Goal: Communication & Community: Answer question/provide support

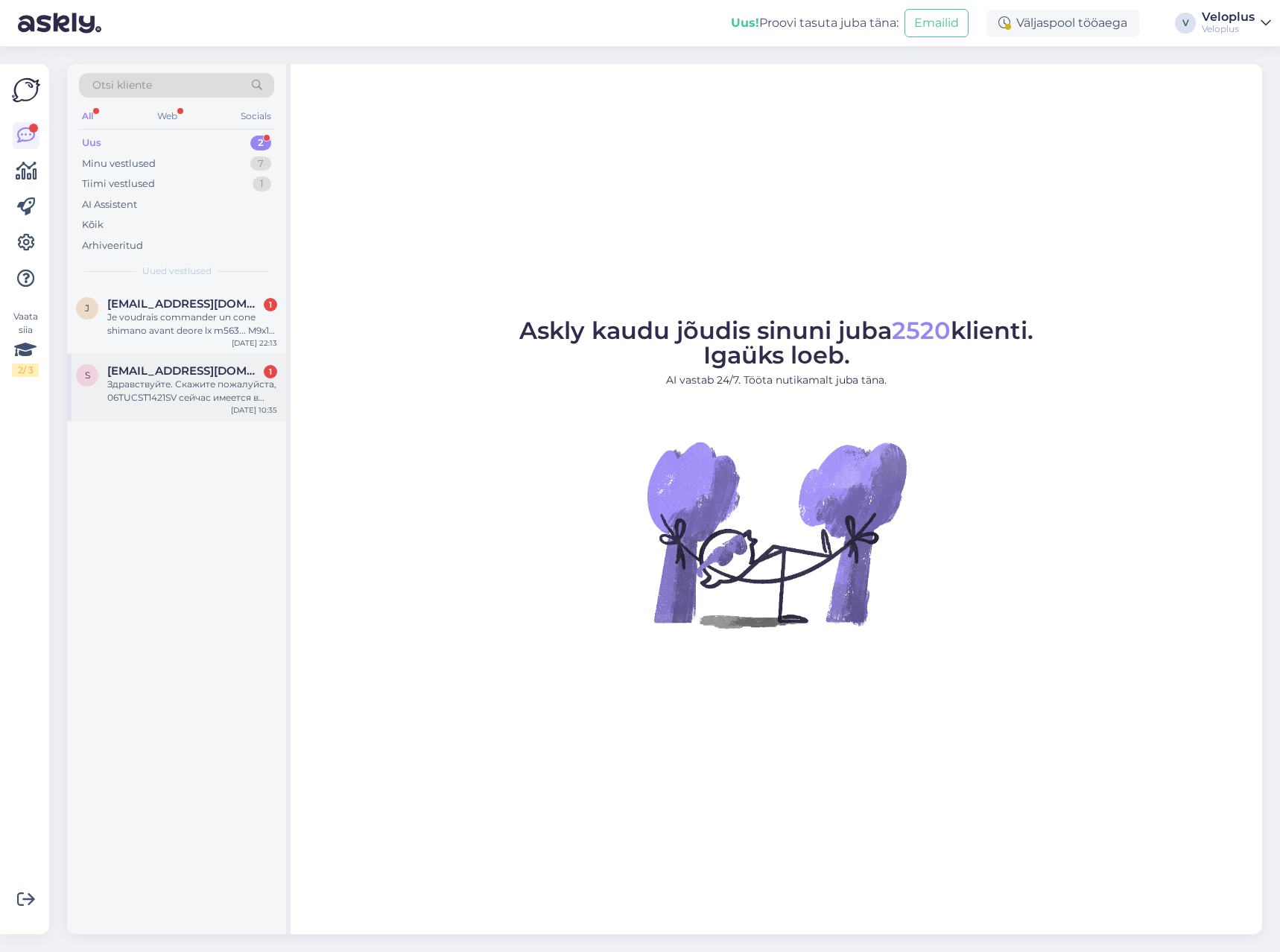
click at [167, 403] on div "Здравствуйте. Скажите пожалуйста, 06TUCST1421SV сейчас имеется в наличии в мага…" at bounding box center [192, 391] width 170 height 27
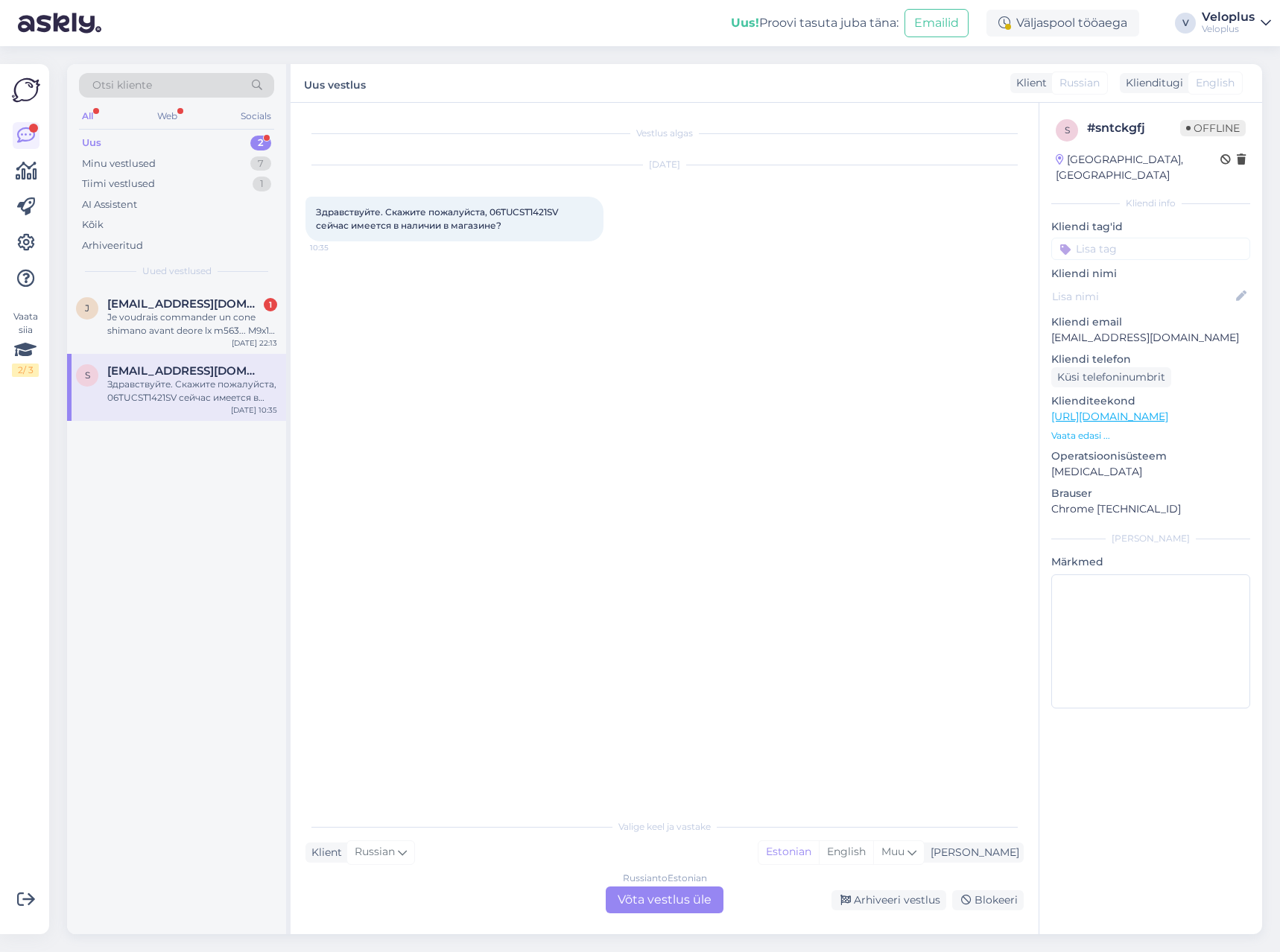
click at [661, 892] on div "Russian to Estonian Võta vestlus üle" at bounding box center [664, 900] width 118 height 27
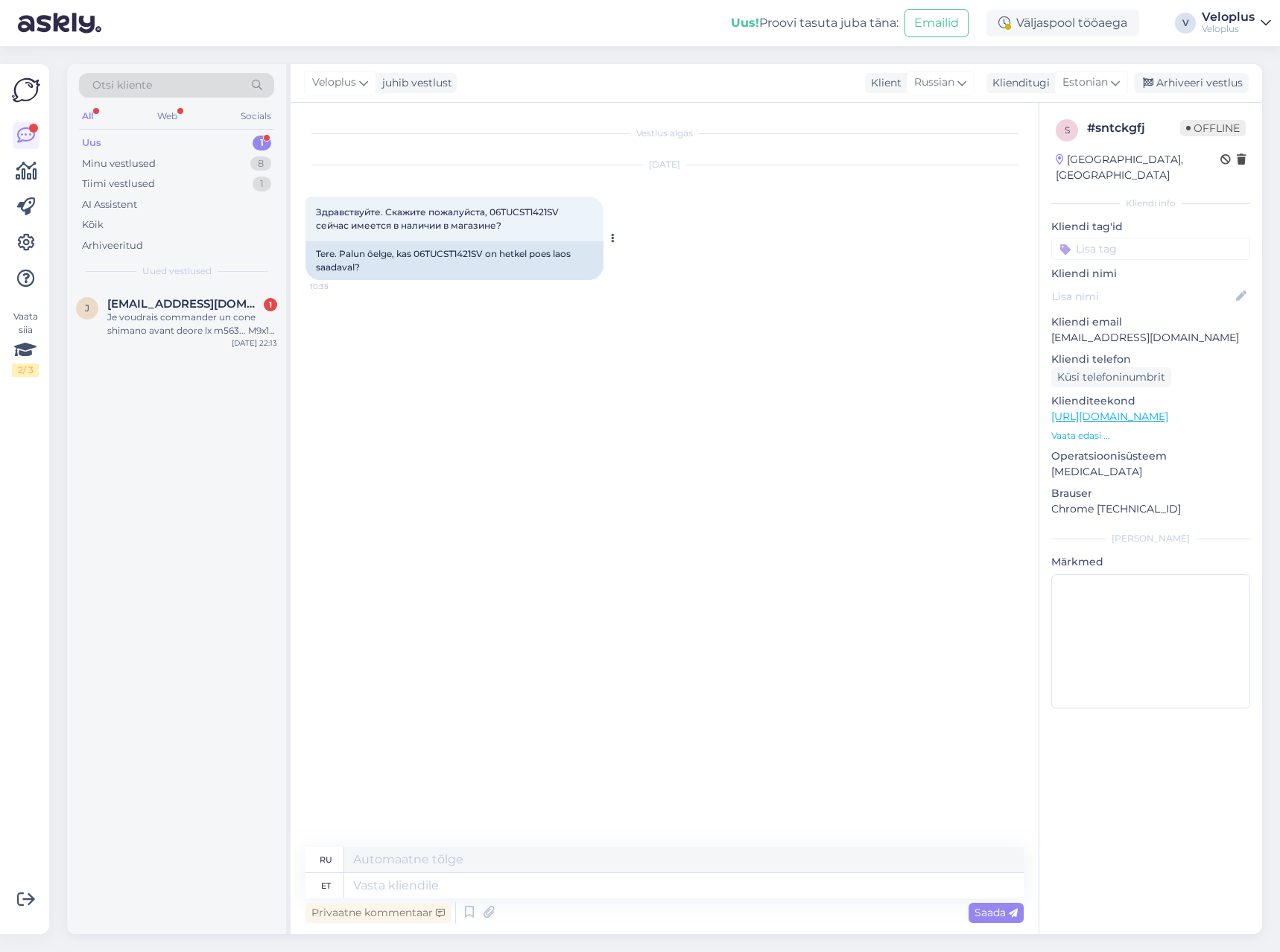
click at [448, 249] on div "Tere. Palun öelge, kas 06TUCST1421SV on hetkel poes laos saadaval?" at bounding box center [454, 261] width 298 height 38
copy div "06TUCST1421SV"
drag, startPoint x: 451, startPoint y: 885, endPoint x: 458, endPoint y: 875, distance: 12.2
click at [455, 880] on textarea at bounding box center [684, 886] width 680 height 25
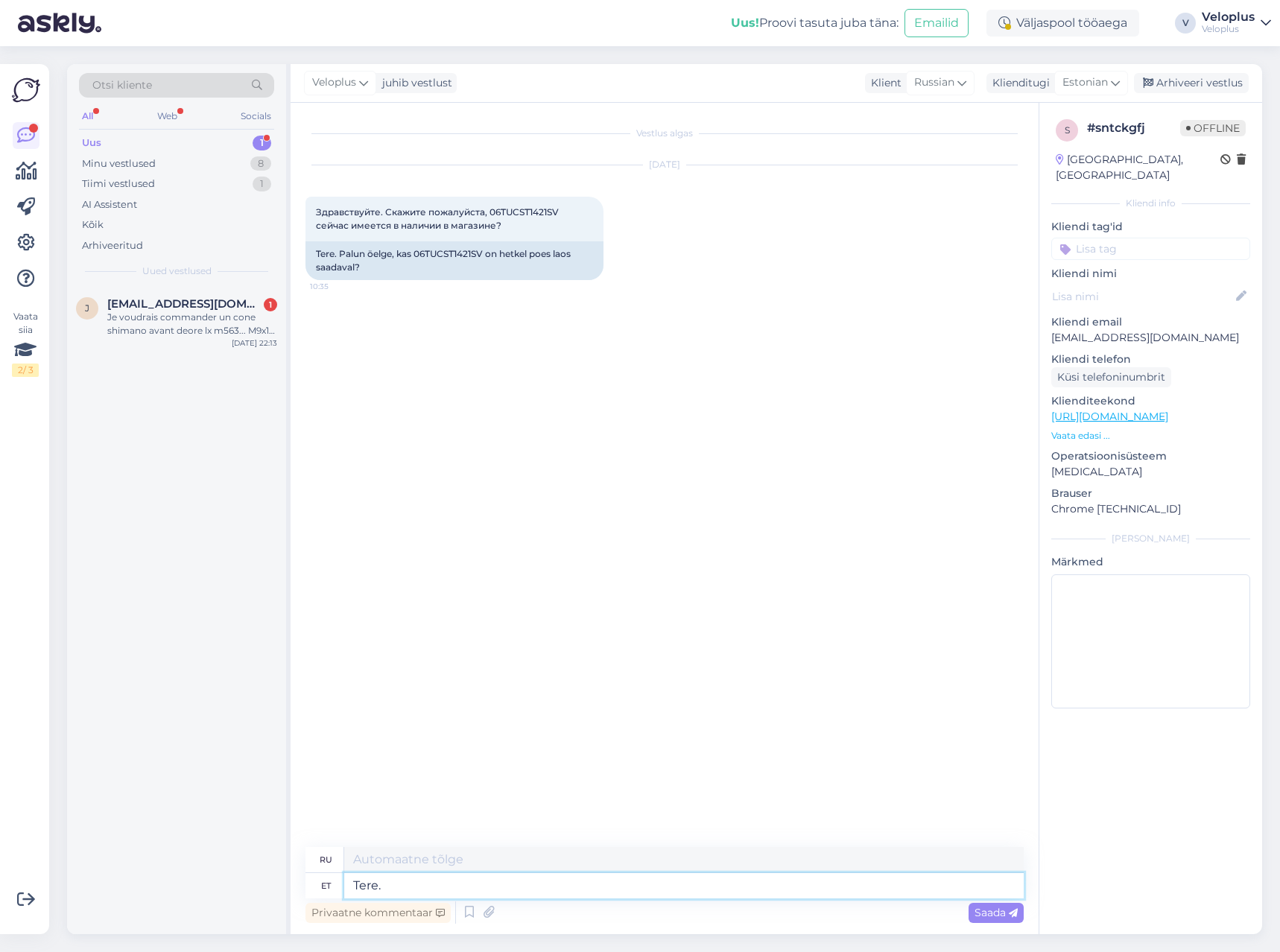
type textarea "Tere."
type textarea "Привет."
type textarea "Tere. Jah, s"
type textarea "Здравствуйте. Да."
type textarea "Tere. Jah, see o"
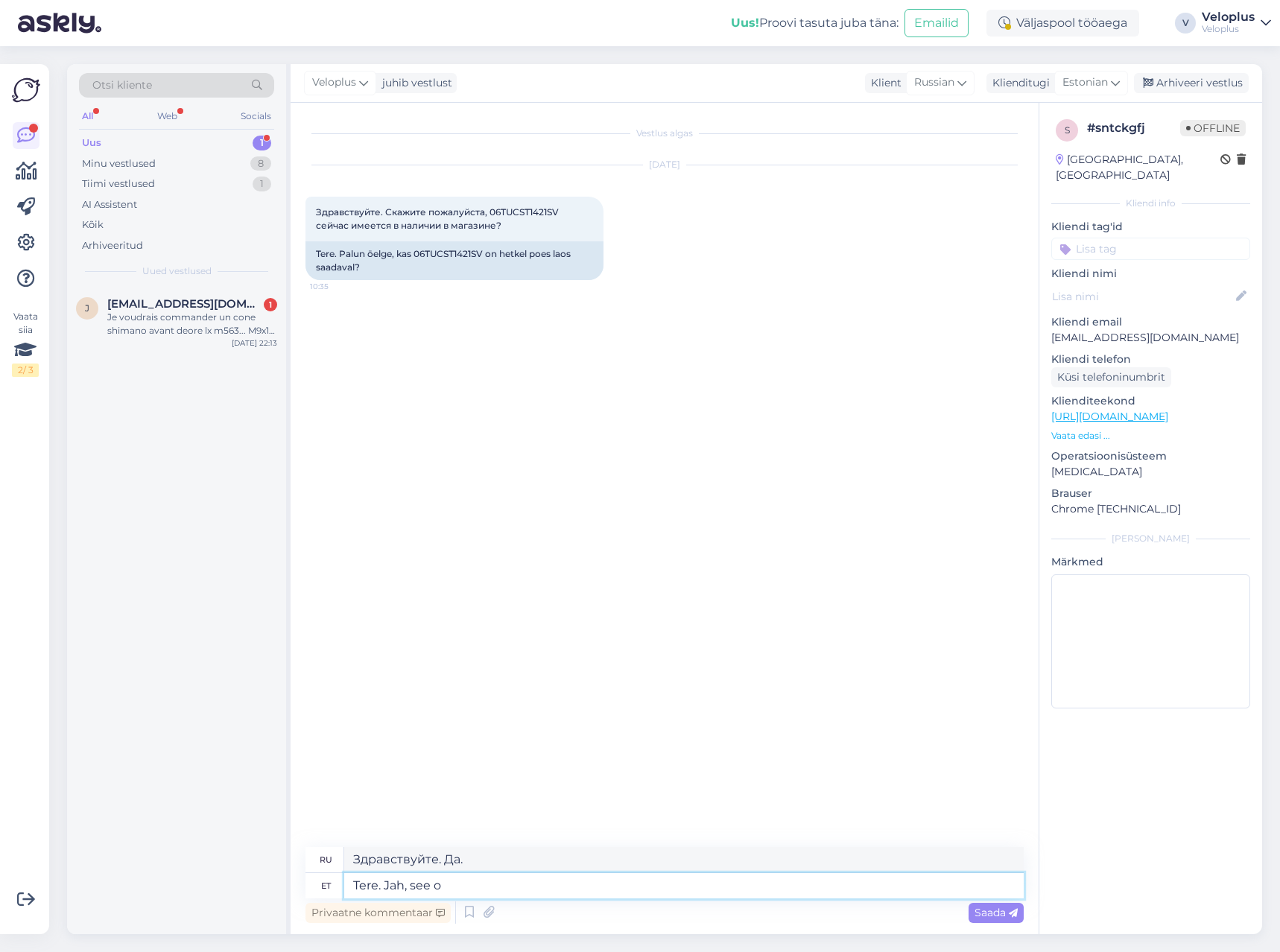
type textarea "Здравствуйте. Да, это так."
type textarea "Tere. Jah, see on kaupluses ko"
type textarea "Здравствуйте. Да, он есть в магазине."
type textarea "Tere. Jah, see on kaupluses kohe ol"
type textarea "Здравствуйте. Да, он уже в магазине."
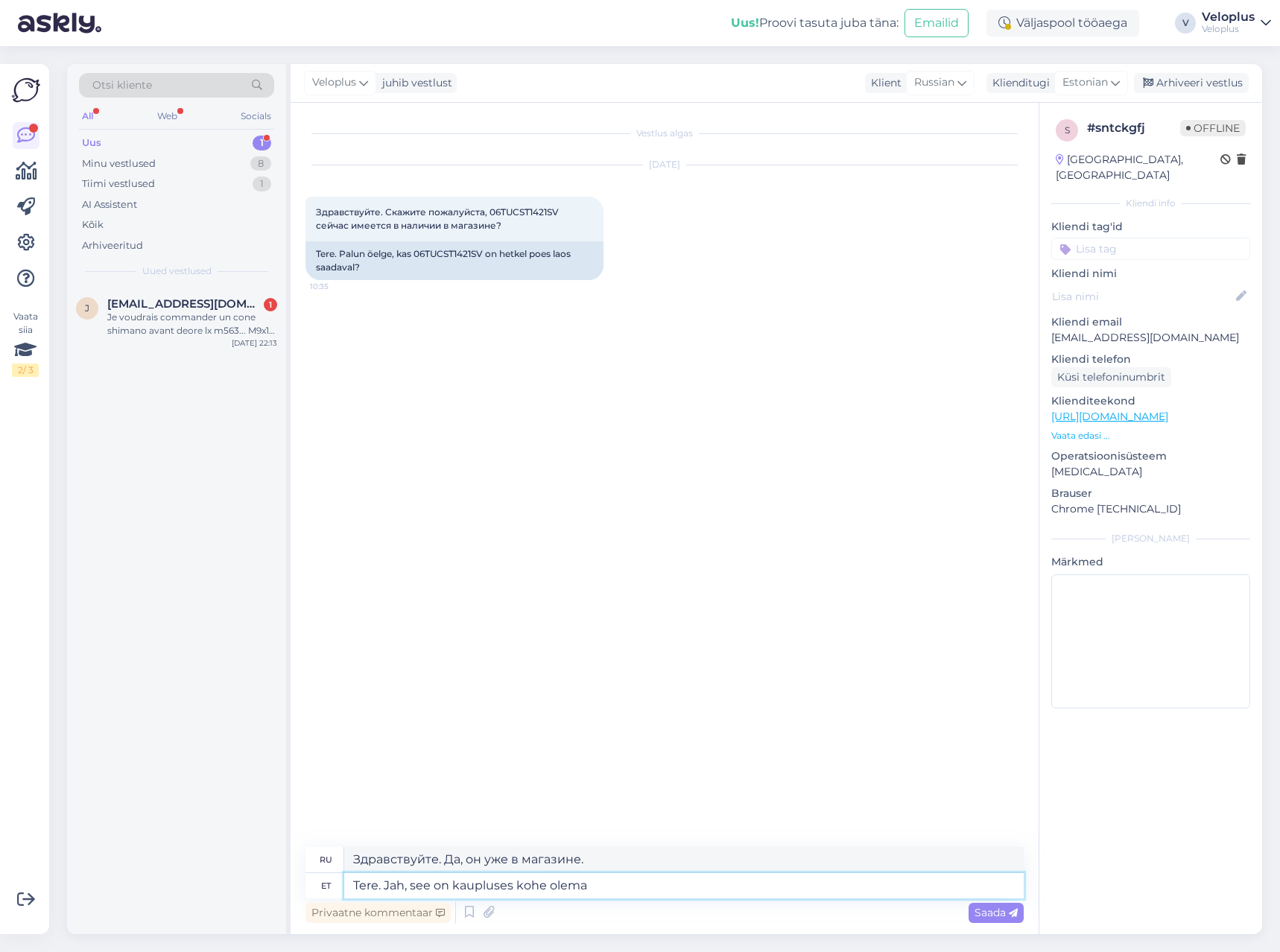
type textarea "Tere. Jah, see on kaupluses kohe olemas"
type textarea "Здравствуйте. Да, он уже доступен в магазине."
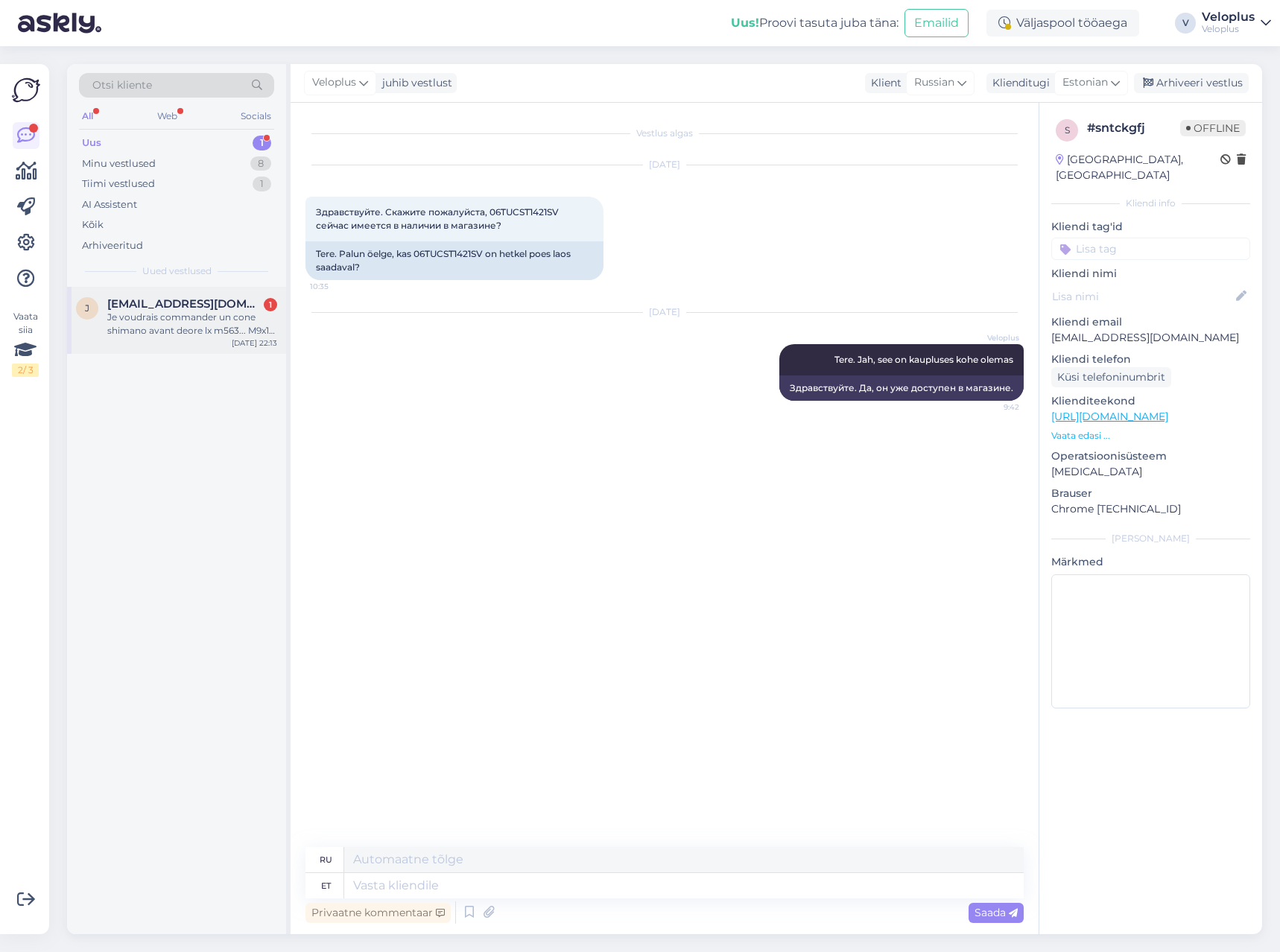
click at [142, 334] on div "Je voudrais commander un cone shimano avant deore lx m563... M9x12. 8." at bounding box center [192, 324] width 170 height 27
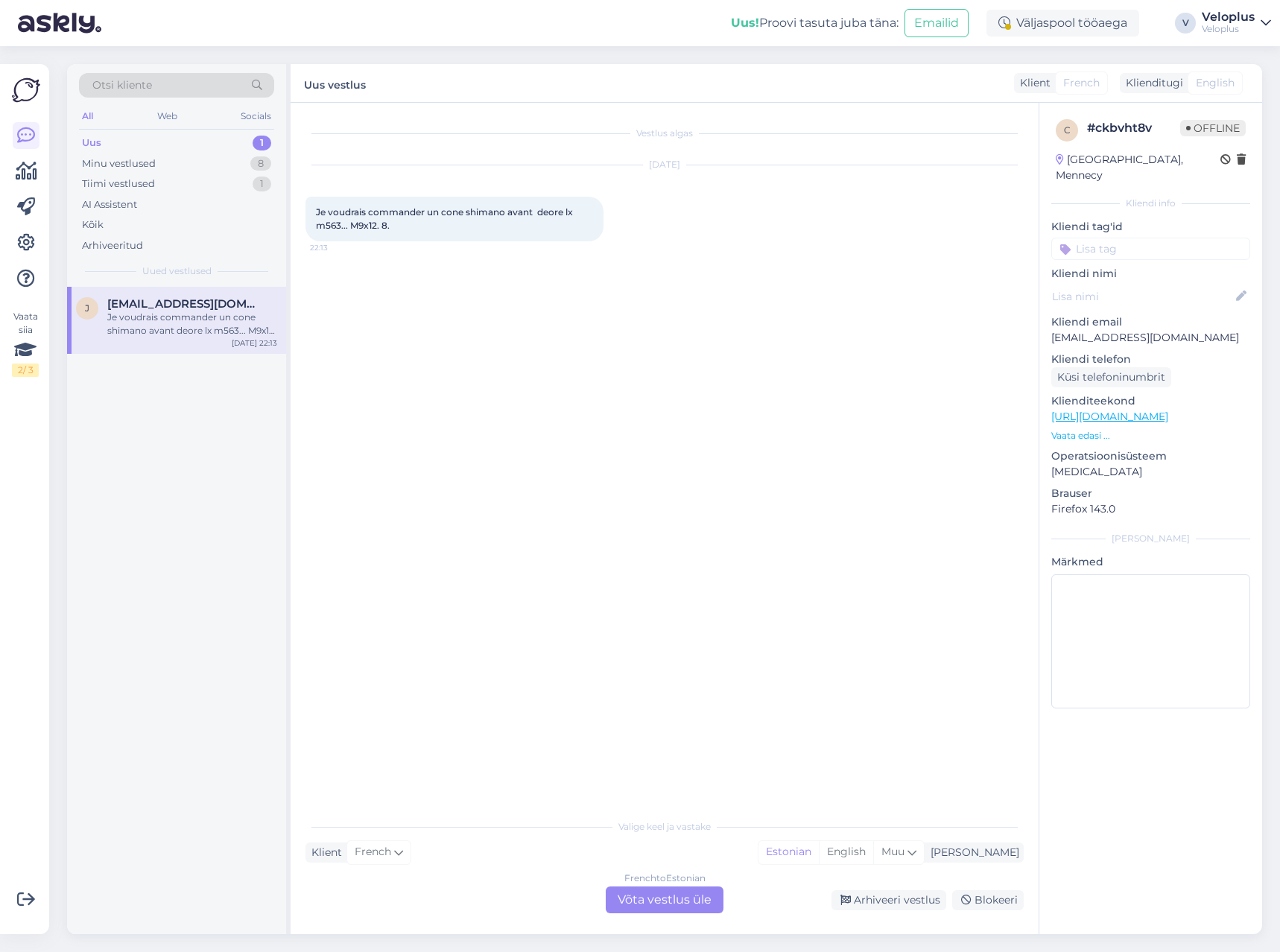
click at [633, 895] on div "French to Estonian Võta vestlus üle" at bounding box center [664, 900] width 118 height 27
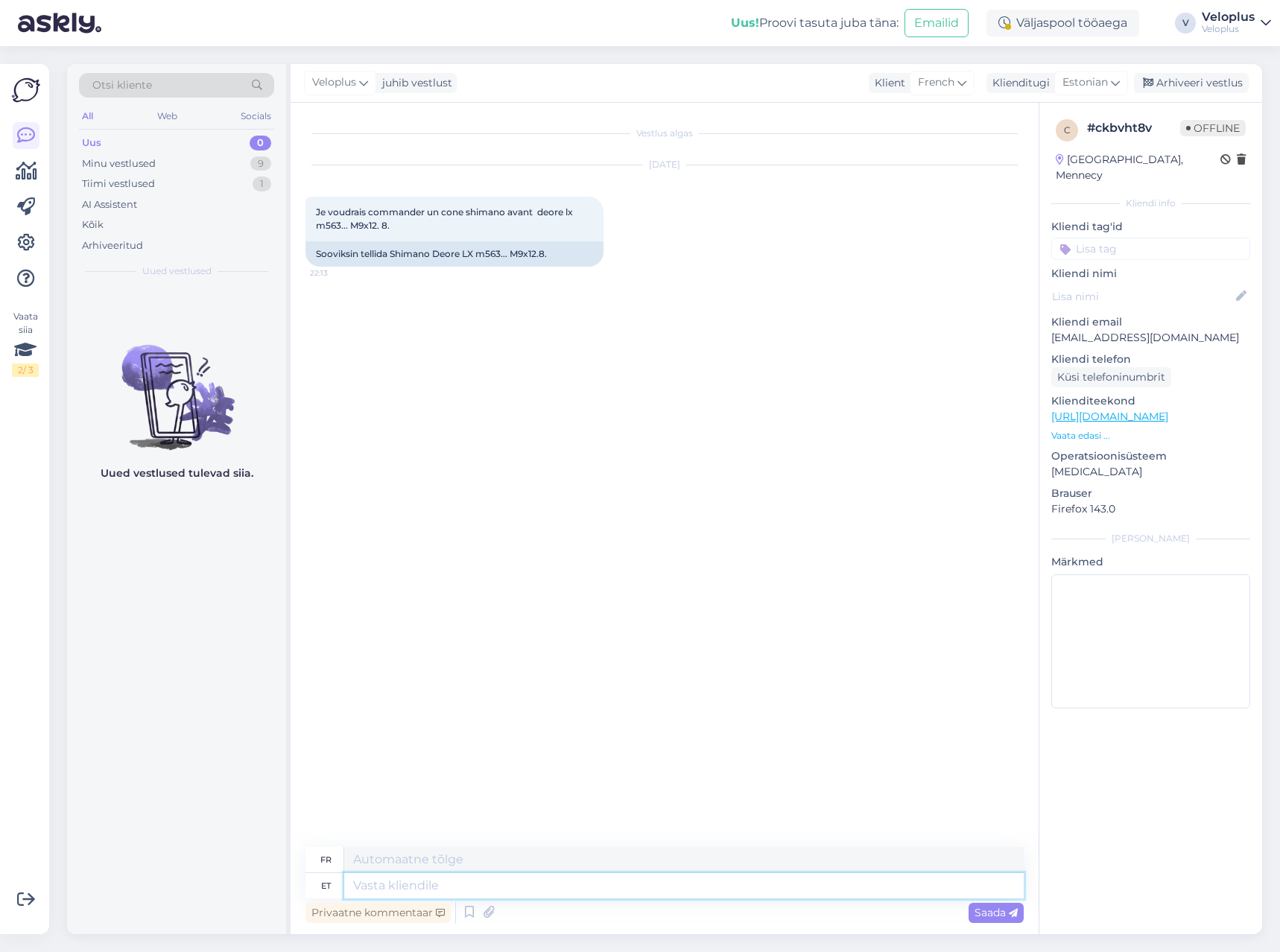
drag, startPoint x: 478, startPoint y: 892, endPoint x: 483, endPoint y: 883, distance: 10.3
click at [479, 887] on textarea at bounding box center [684, 886] width 680 height 25
type textarea "Tere. K"
type textarea "Bonjour."
type textarea "Tere. Kahjuks e"
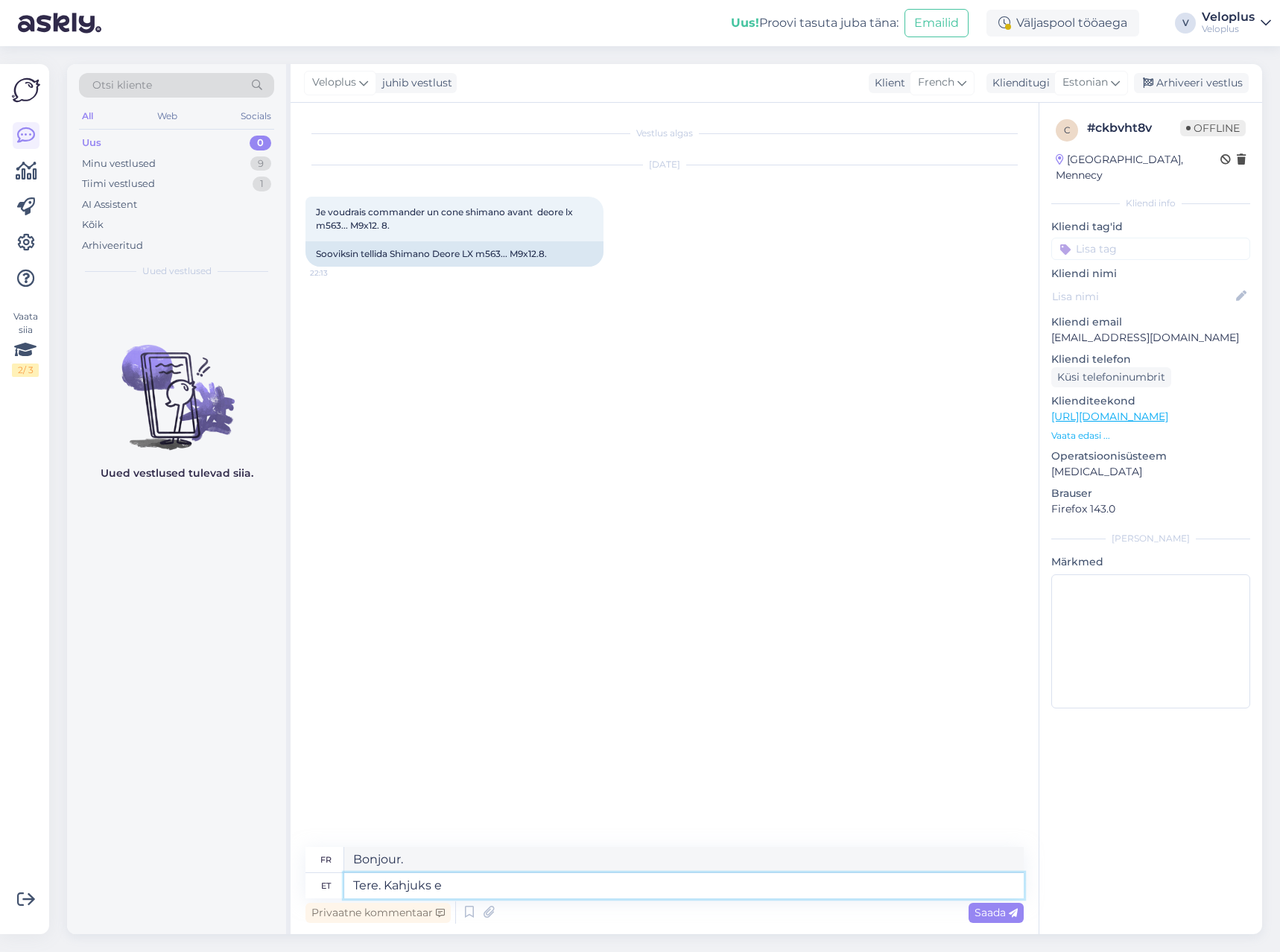
type textarea "Bonjour. Malheureusement"
type textarea "Tere. Kahjuks ei ol"
type textarea "Bonjour. Malheureusement non."
type textarea "Tere. Kahjuks ei ole pakkuda."
type textarea "Bonjour. Malheureusement, il n'y a pas d'offre."
